Goal: Information Seeking & Learning: Find contact information

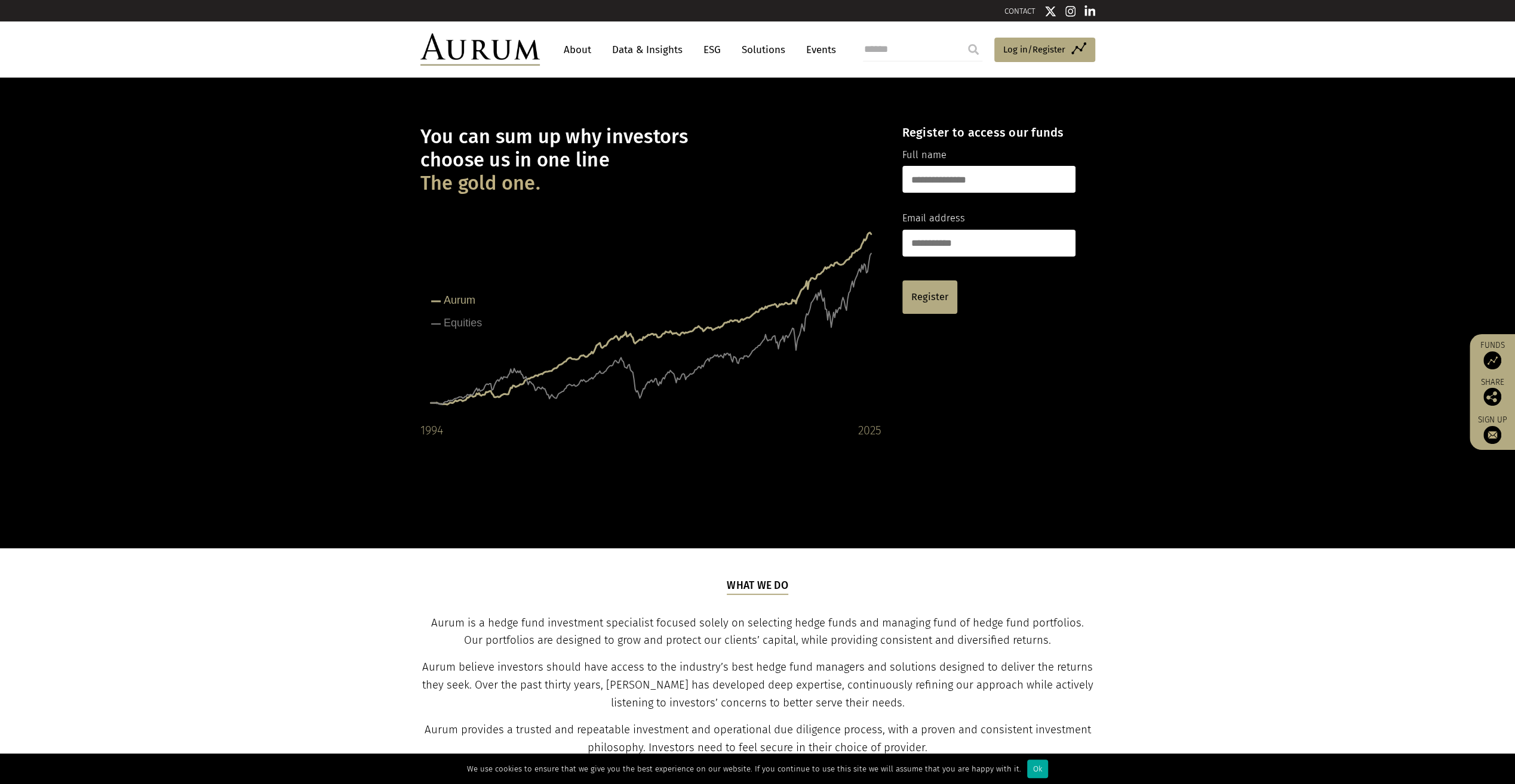
click at [584, 52] on link "About" at bounding box center [577, 50] width 40 height 22
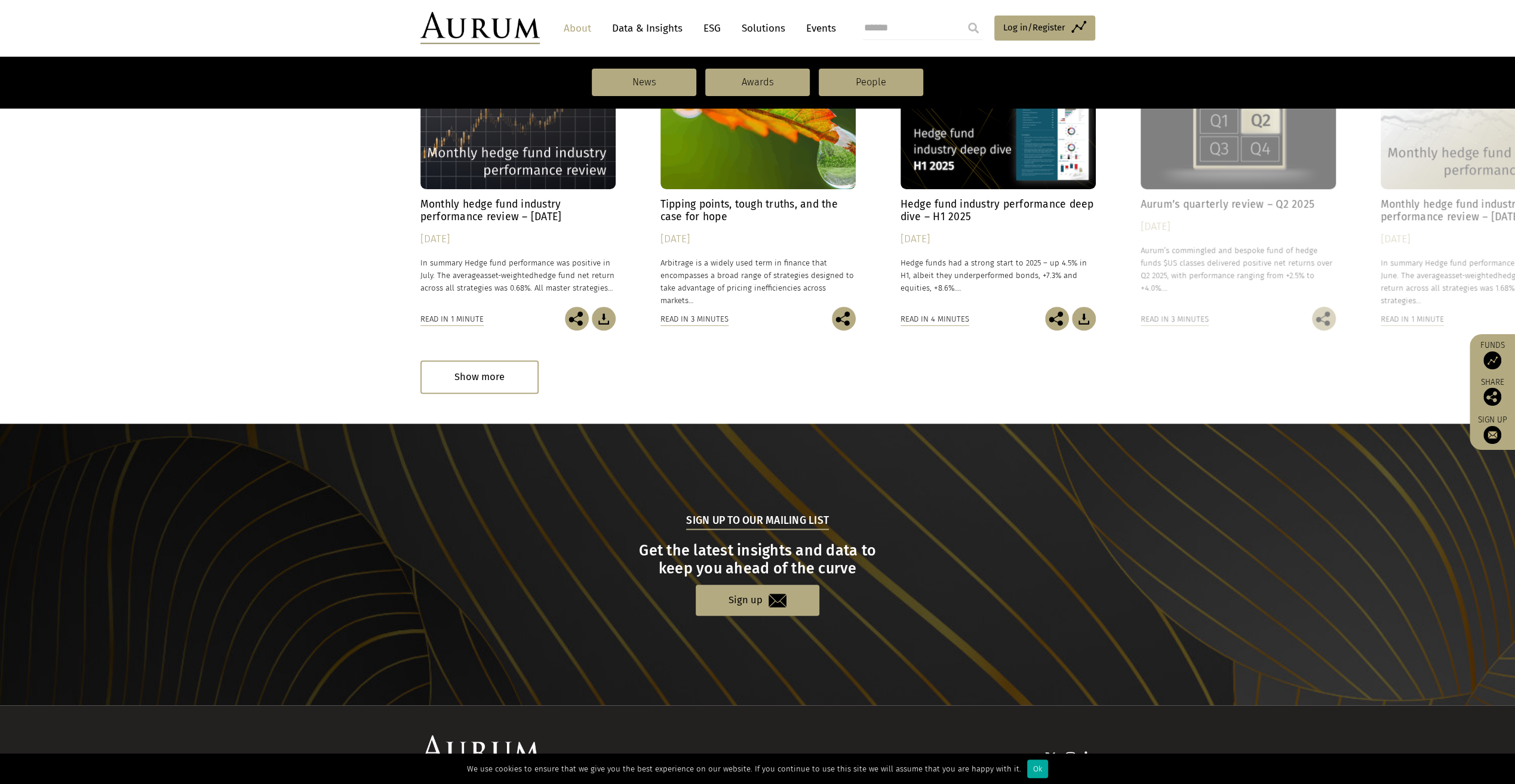
scroll to position [996, 0]
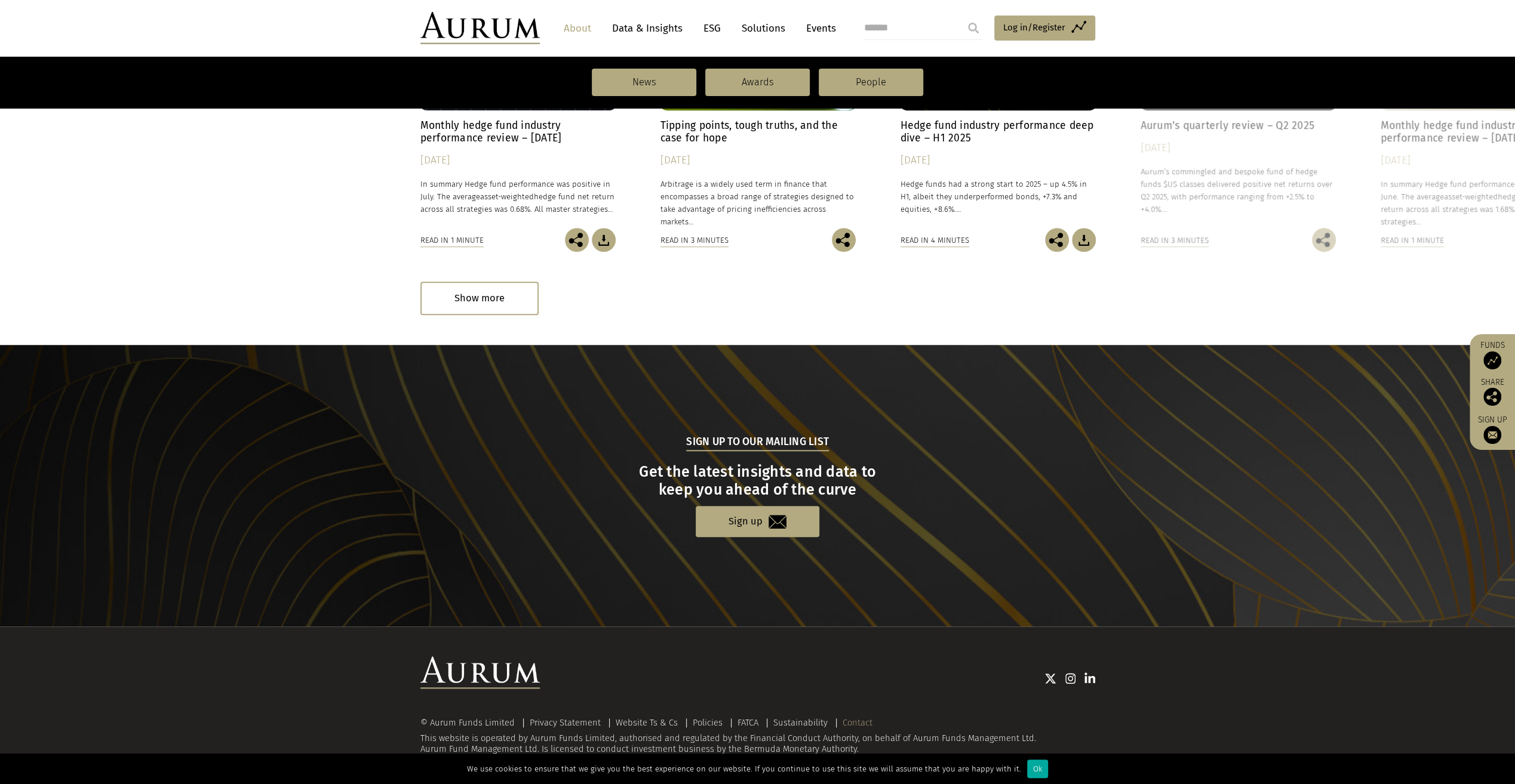
click at [861, 721] on link "Contact" at bounding box center [857, 722] width 30 height 11
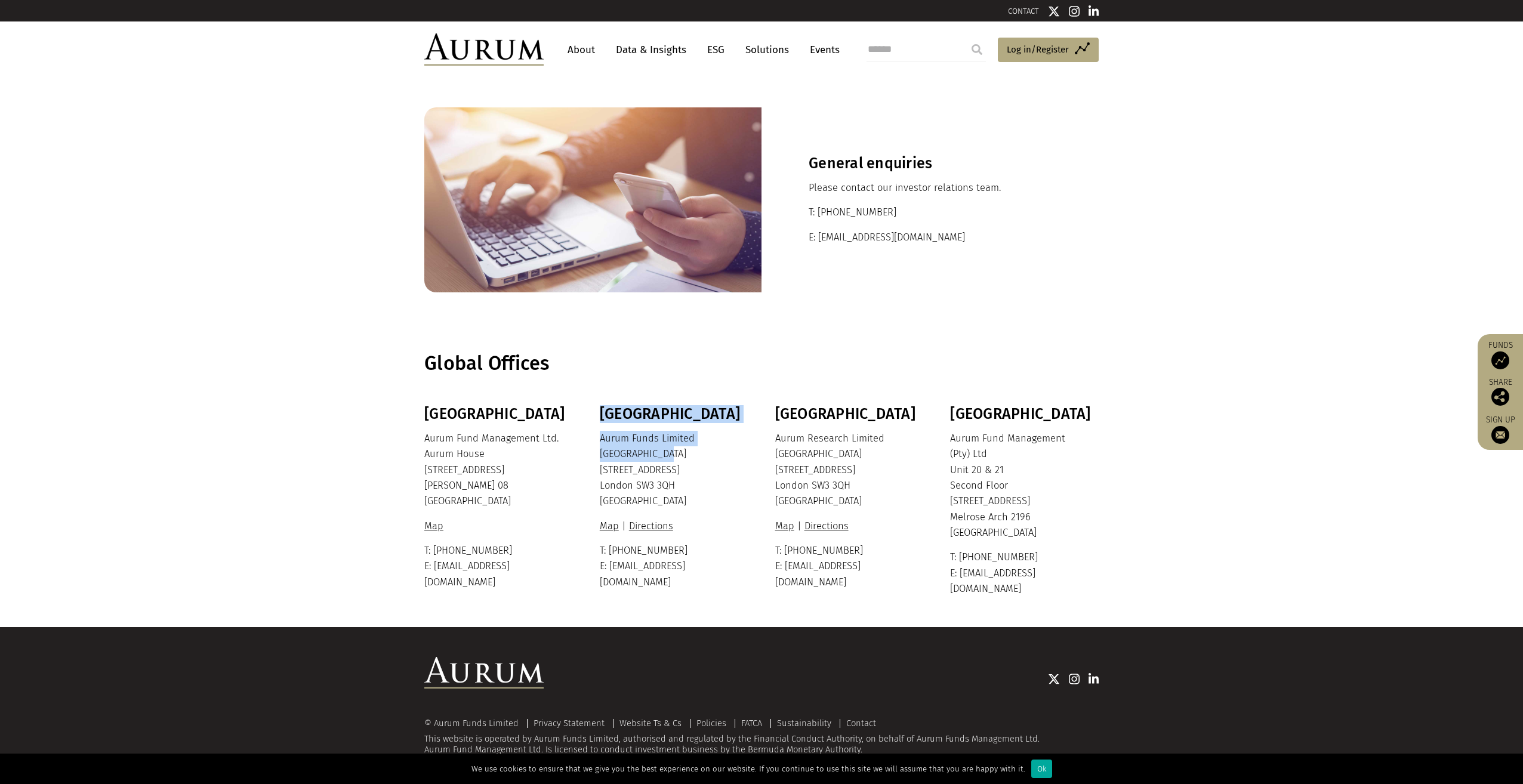
drag, startPoint x: 598, startPoint y: 451, endPoint x: 678, endPoint y: 452, distance: 80.0
click at [678, 452] on div "Bermuda Aurum Fund Management Ltd. [GEOGRAPHIC_DATA] [STREET_ADDRESS][PERSON_NA…" at bounding box center [762, 501] width 698 height 192
drag, startPoint x: 678, startPoint y: 452, endPoint x: 685, endPoint y: 462, distance: 12.2
click at [685, 462] on p "Aurum Funds Limited [STREET_ADDRESS]" at bounding box center [672, 470] width 146 height 79
click at [658, 482] on p "Aurum Funds Limited [STREET_ADDRESS]" at bounding box center [672, 470] width 146 height 79
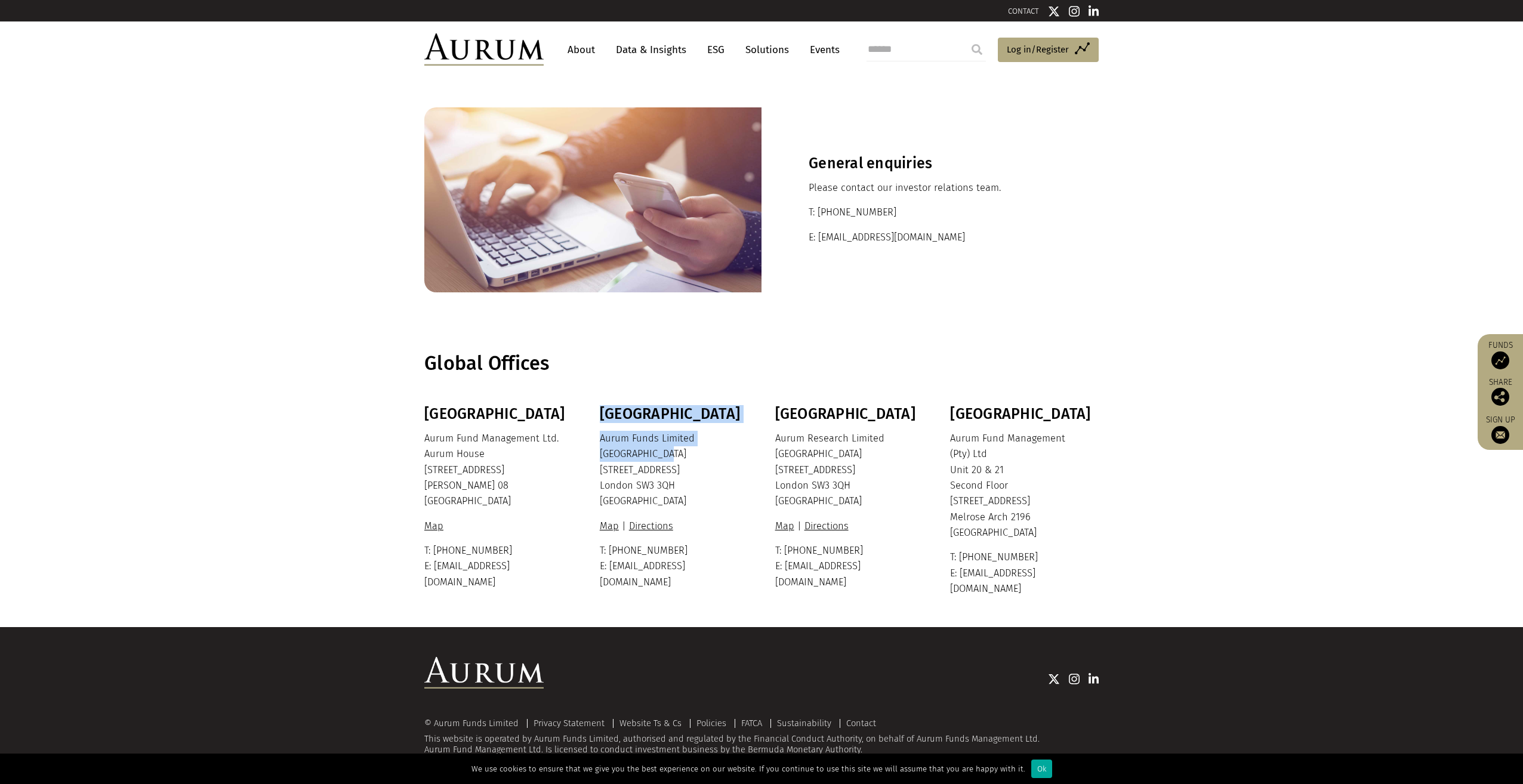
drag, startPoint x: 597, startPoint y: 454, endPoint x: 663, endPoint y: 451, distance: 66.1
click at [663, 451] on div "Bermuda Aurum Fund Management Ltd. [GEOGRAPHIC_DATA] [STREET_ADDRESS][PERSON_NA…" at bounding box center [762, 501] width 698 height 192
drag, startPoint x: 663, startPoint y: 451, endPoint x: 667, endPoint y: 464, distance: 13.6
click at [682, 461] on p "Aurum Funds Limited [STREET_ADDRESS]" at bounding box center [672, 470] width 146 height 79
click at [622, 467] on p "Aurum Funds Limited [STREET_ADDRESS]" at bounding box center [672, 470] width 146 height 79
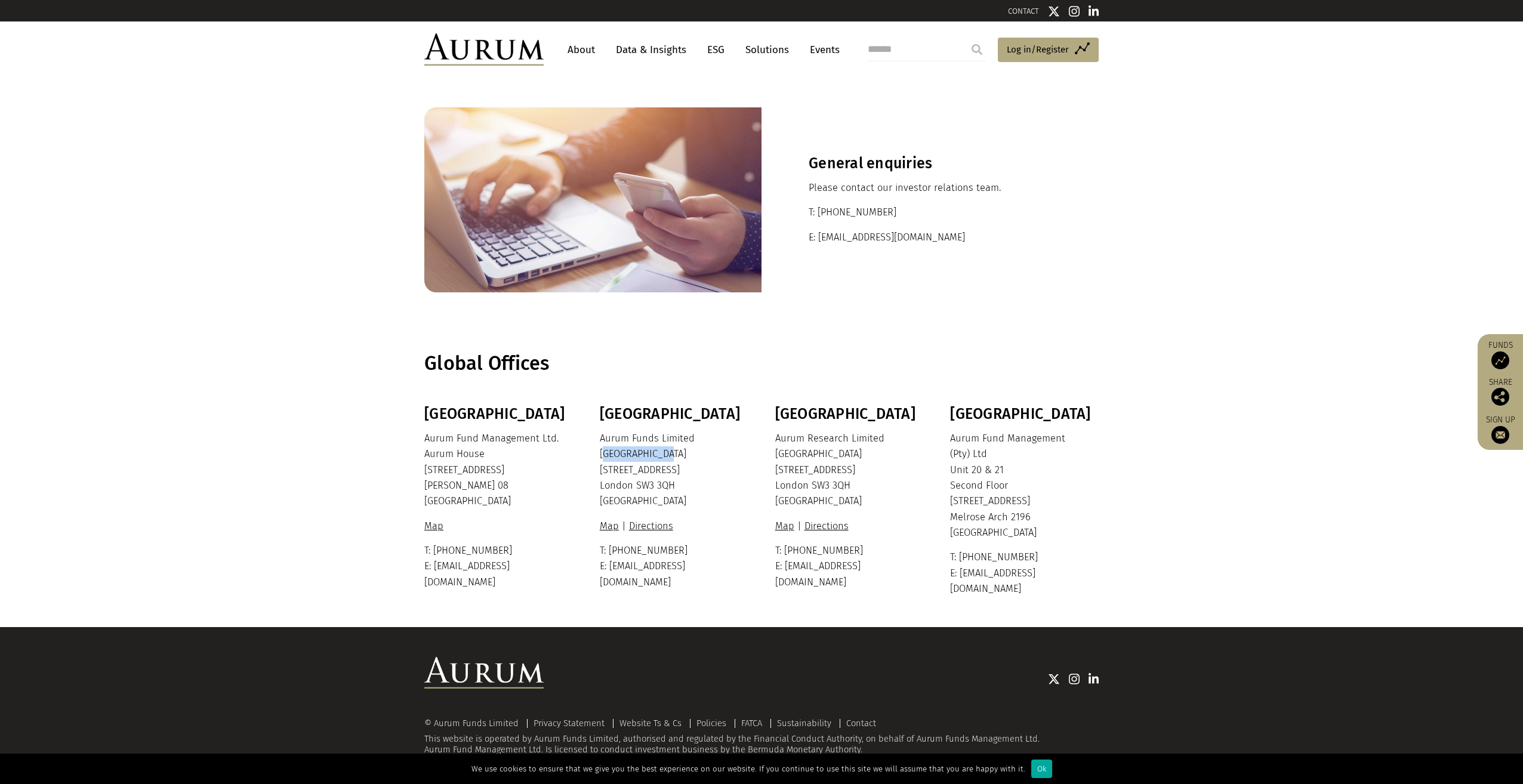
drag, startPoint x: 600, startPoint y: 452, endPoint x: 669, endPoint y: 450, distance: 69.0
click at [669, 450] on p "Aurum Funds Limited [STREET_ADDRESS]" at bounding box center [672, 470] width 146 height 79
copy p "[GEOGRAPHIC_DATA]"
drag, startPoint x: 600, startPoint y: 468, endPoint x: 683, endPoint y: 471, distance: 83.1
click at [683, 471] on p "Aurum Funds Limited [STREET_ADDRESS]" at bounding box center [672, 470] width 146 height 79
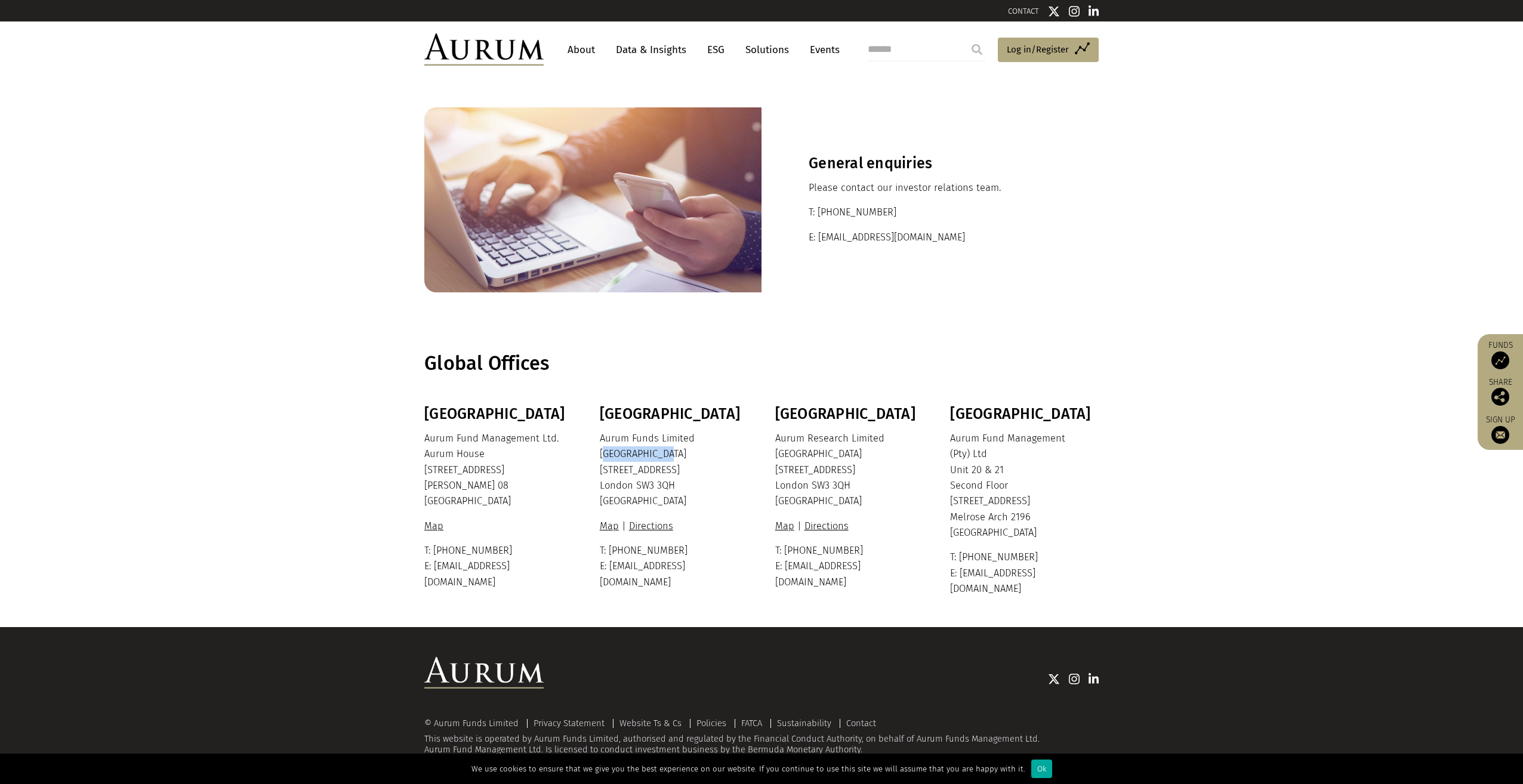
copy p "[STREET_ADDRESS]"
drag, startPoint x: 636, startPoint y: 483, endPoint x: 678, endPoint y: 484, distance: 42.0
click at [678, 484] on p "Aurum Funds Limited [STREET_ADDRESS]" at bounding box center [672, 470] width 146 height 79
copy p "SW3 3QH"
click at [808, 447] on p "Aurum Research Limited [GEOGRAPHIC_DATA] [STREET_ADDRESS]" at bounding box center [848, 470] width 146 height 79
